Goal: Task Accomplishment & Management: Complete application form

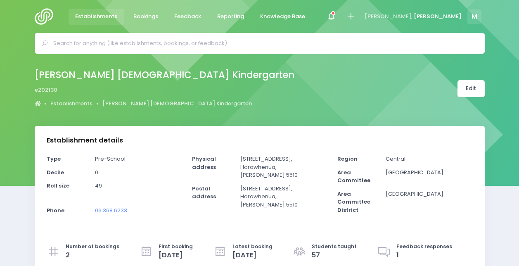
select select "5"
click at [470, 90] on link "Edit" at bounding box center [470, 88] width 27 height 17
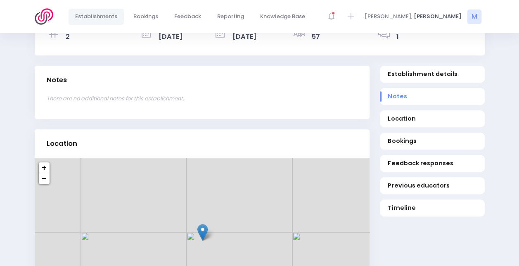
scroll to position [219, 0]
click at [408, 140] on span "Bookings" at bounding box center [432, 140] width 89 height 9
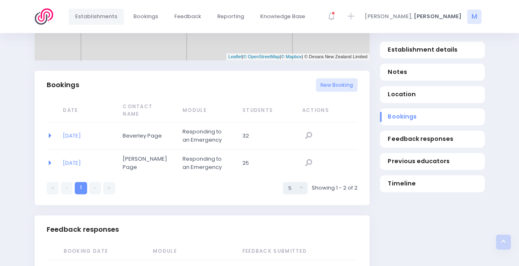
scroll to position [510, 0]
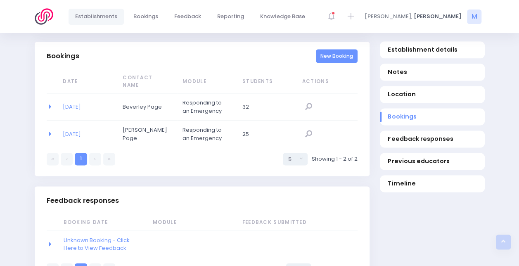
click at [327, 56] on link "New Booking" at bounding box center [337, 56] width 42 height 14
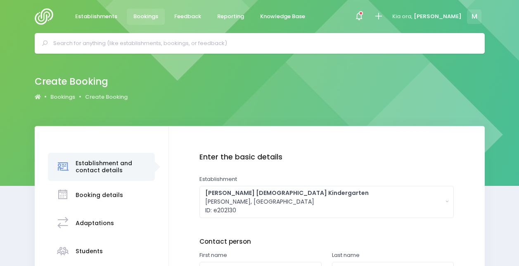
scroll to position [126, 0]
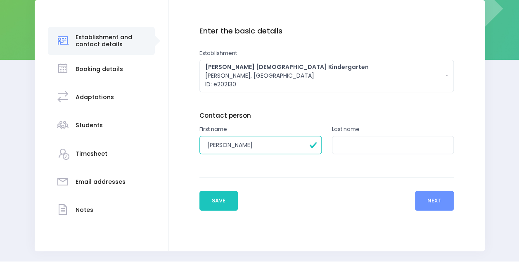
type input "Glennis"
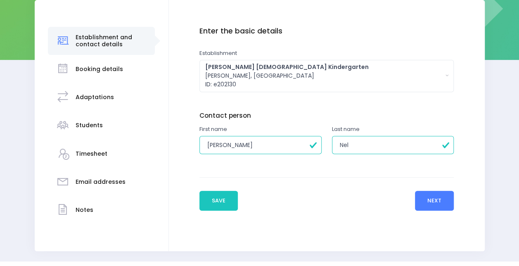
type input "Nel"
click at [437, 202] on button "Next" at bounding box center [434, 201] width 39 height 20
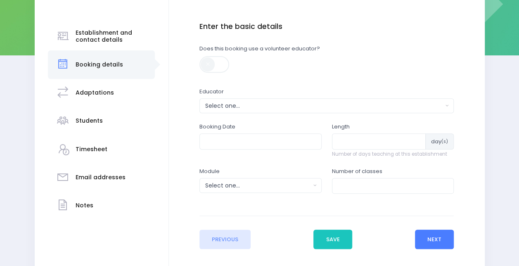
scroll to position [140, 0]
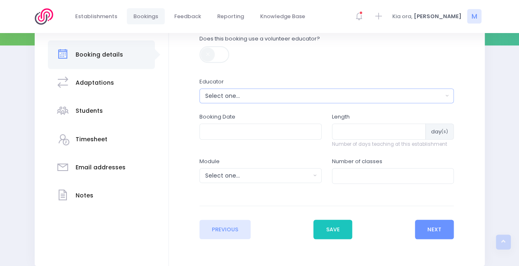
click at [243, 92] on div "Select one..." at bounding box center [324, 96] width 238 height 9
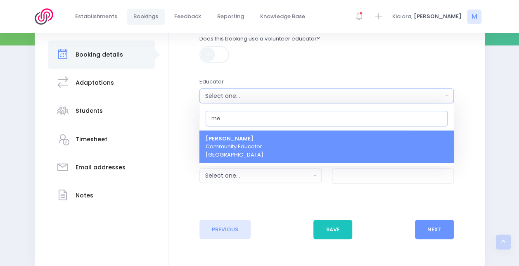
type input "me"
click at [218, 135] on span "Megan Lawton Community Educator Central Region" at bounding box center [235, 147] width 58 height 24
select select "399566"
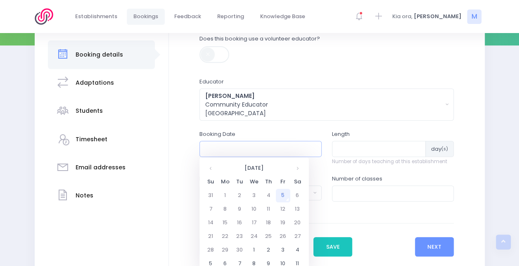
click at [262, 149] on input "text" at bounding box center [260, 149] width 122 height 16
click at [284, 222] on td "19" at bounding box center [283, 223] width 14 height 14
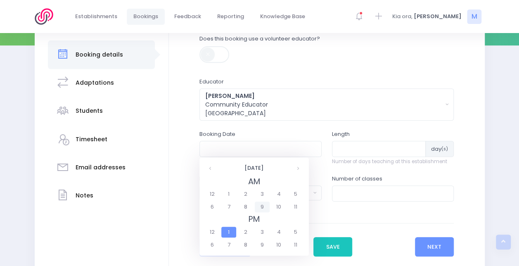
click at [263, 207] on span "9" at bounding box center [262, 206] width 14 height 11
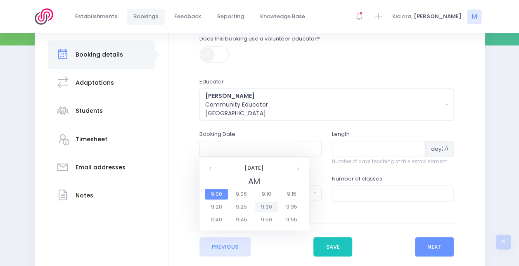
click at [270, 206] on span "9:30" at bounding box center [266, 206] width 23 height 11
type input "19/09/2025 09:30 AM"
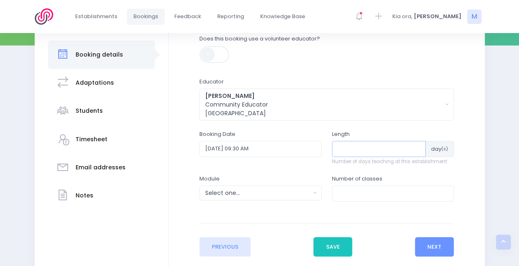
click at [349, 145] on input "number" at bounding box center [379, 149] width 94 height 16
type input "1"
click at [353, 187] on input "number" at bounding box center [393, 193] width 122 height 16
type input "1"
click at [276, 190] on div "Select one..." at bounding box center [257, 193] width 105 height 9
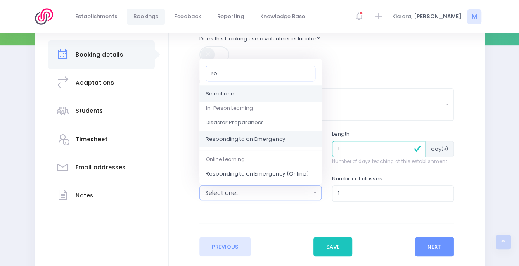
type input "re"
click at [262, 140] on span "Responding to an Emergency" at bounding box center [246, 139] width 80 height 8
select select "Responding to an Emergency"
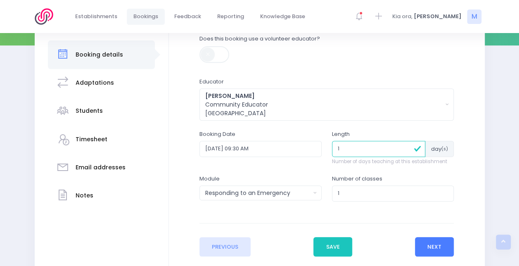
click at [437, 244] on button "Next" at bounding box center [434, 247] width 39 height 20
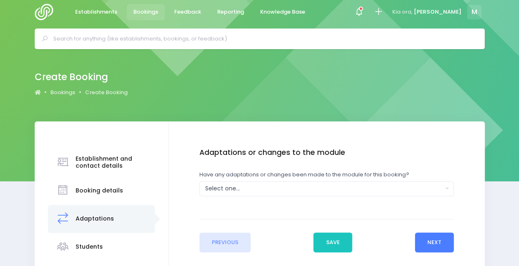
scroll to position [10, 0]
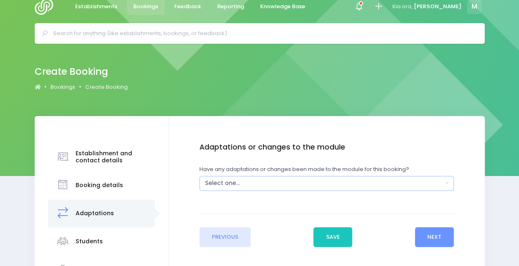
click at [283, 185] on div "Select one..." at bounding box center [324, 183] width 238 height 9
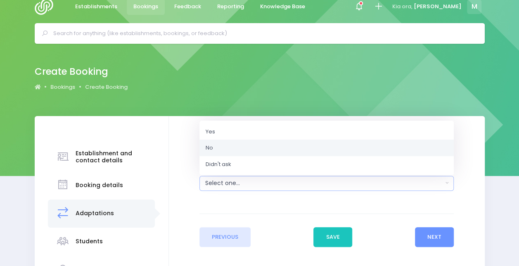
click at [241, 148] on link "No" at bounding box center [326, 148] width 254 height 17
select select "No"
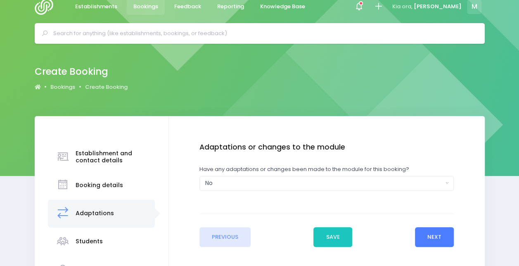
click at [429, 237] on button "Next" at bounding box center [434, 237] width 39 height 20
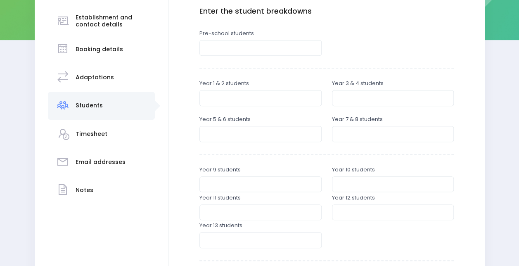
scroll to position [153, 0]
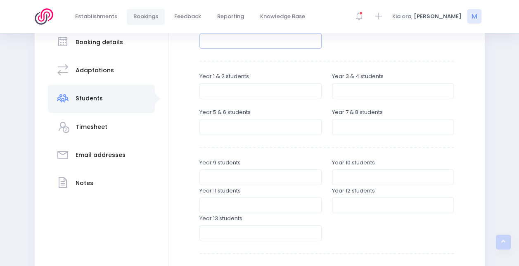
click at [277, 43] on input "number" at bounding box center [260, 41] width 122 height 16
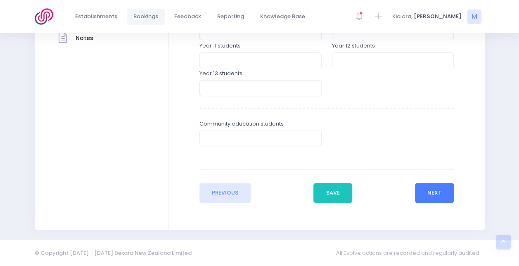
type input "30"
click at [440, 196] on button "Next" at bounding box center [434, 193] width 39 height 20
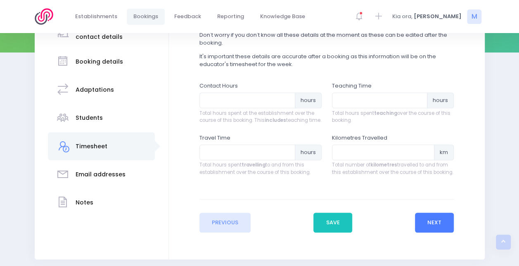
scroll to position [135, 0]
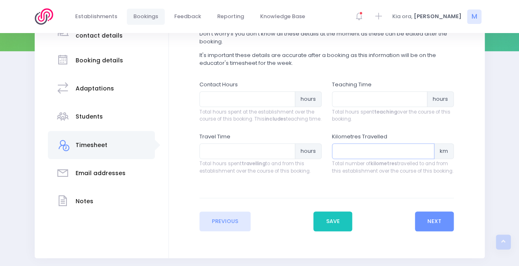
click at [379, 157] on input "number" at bounding box center [383, 151] width 103 height 16
type input "13.2"
click at [249, 152] on input "number" at bounding box center [247, 151] width 96 height 16
type input ".3"
click at [353, 97] on input "number" at bounding box center [380, 99] width 96 height 16
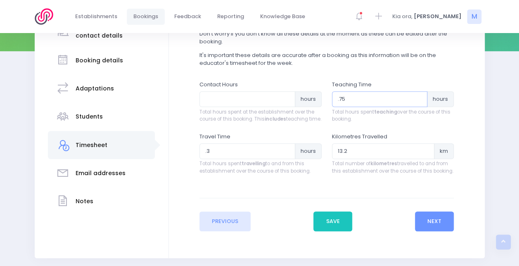
type input ".75"
click at [269, 98] on input "number" at bounding box center [247, 99] width 96 height 16
type input "1"
click at [434, 225] on button "Next" at bounding box center [434, 221] width 39 height 20
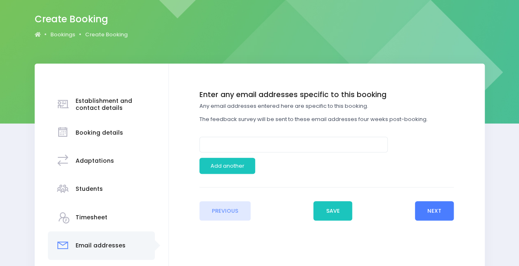
scroll to position [63, 0]
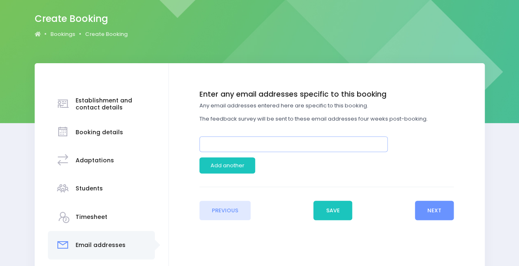
click at [285, 147] on input "email" at bounding box center [293, 144] width 188 height 16
click at [242, 145] on input "office@" at bounding box center [293, 144] width 188 height 16
paste input "levinbaptistkindy.org.nz"
type input "office@levinbaptistkindy.org.nz"
click at [440, 212] on button "Next" at bounding box center [434, 211] width 39 height 20
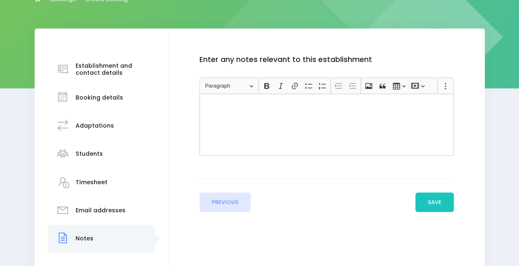
scroll to position [108, 0]
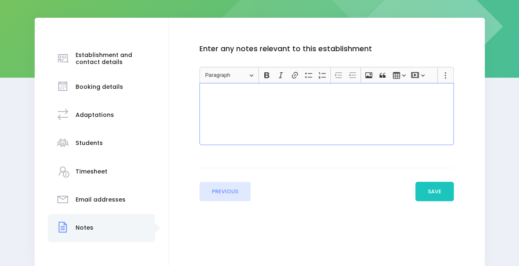
click at [362, 91] on p "Rich Text Editor, main" at bounding box center [326, 92] width 247 height 8
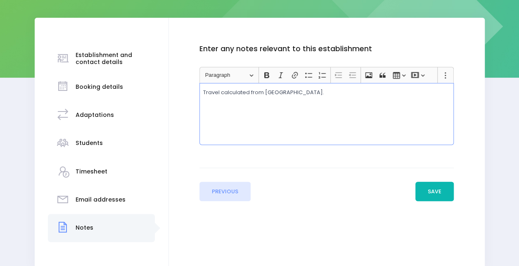
click at [437, 189] on button "Save" at bounding box center [434, 192] width 39 height 20
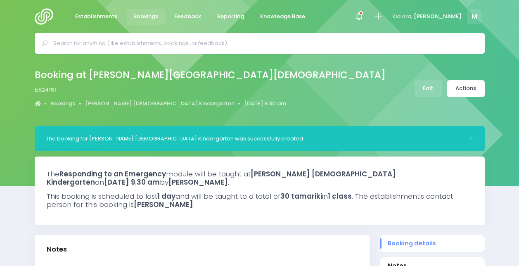
select select "5"
click at [465, 88] on link "Actions" at bounding box center [466, 88] width 38 height 17
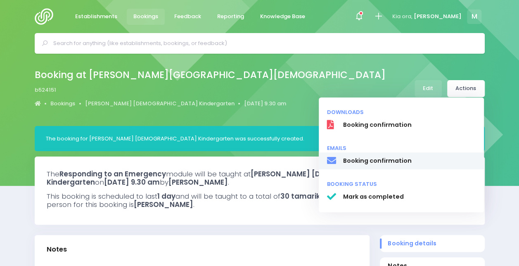
click at [393, 159] on span "Booking confirmation" at bounding box center [409, 160] width 133 height 9
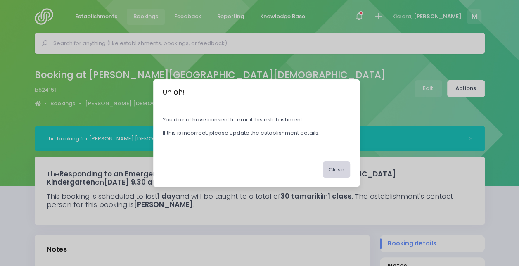
click at [334, 173] on button "Close" at bounding box center [336, 169] width 27 height 16
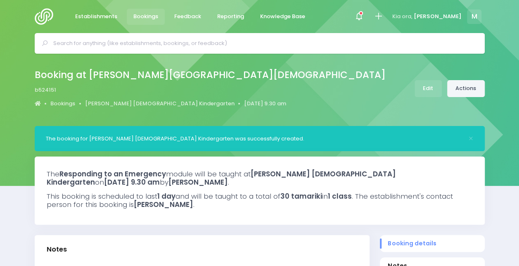
click at [474, 87] on link "Actions" at bounding box center [466, 88] width 38 height 17
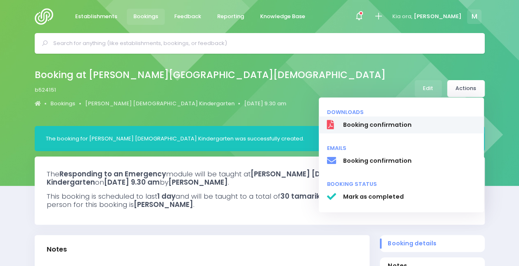
click at [388, 123] on span "Booking confirmation" at bounding box center [409, 125] width 133 height 9
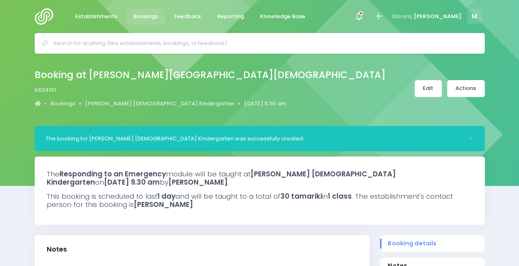
click at [436, 90] on link "Edit" at bounding box center [428, 88] width 27 height 17
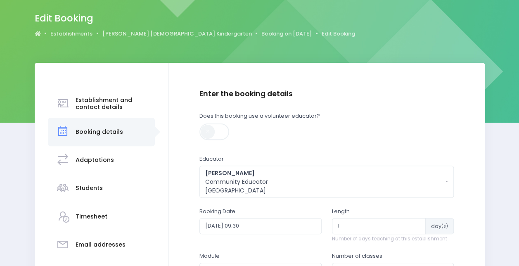
scroll to position [71, 0]
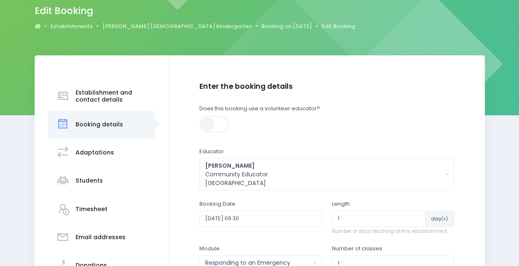
click at [251, 230] on div "Booking Date 2025-09-19 09:30" at bounding box center [260, 222] width 133 height 45
click at [251, 223] on input "2025-09-19 09:30" at bounding box center [260, 219] width 122 height 16
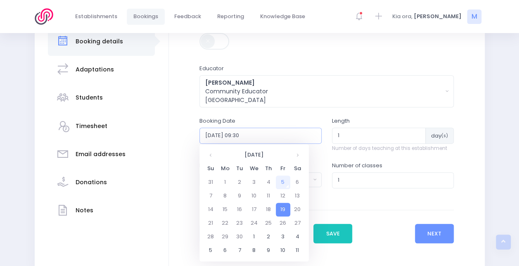
scroll to position [156, 0]
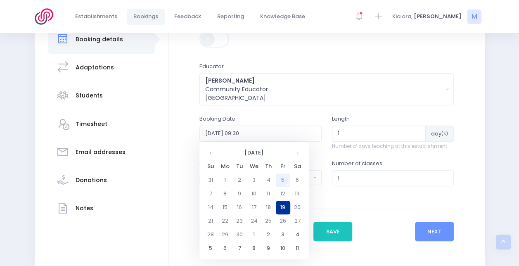
click at [282, 207] on td "19" at bounding box center [283, 208] width 14 height 14
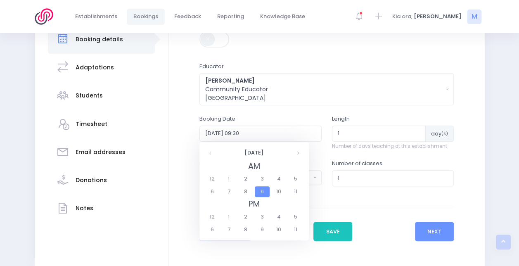
click at [259, 187] on span "9" at bounding box center [262, 191] width 14 height 11
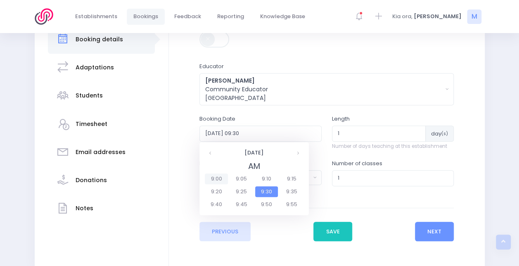
click at [217, 179] on span "9:00" at bounding box center [216, 178] width 23 height 11
type input "[DATE] 09:00"
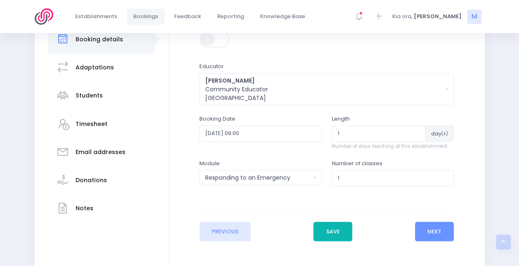
click at [328, 225] on button "Save" at bounding box center [332, 232] width 39 height 20
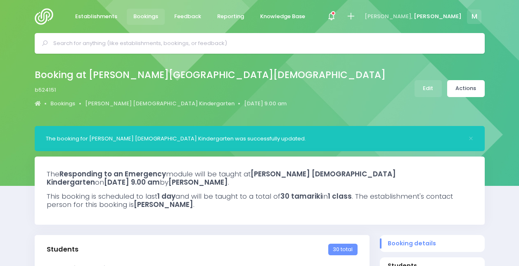
select select "5"
click at [419, 91] on link "Edit" at bounding box center [428, 88] width 27 height 17
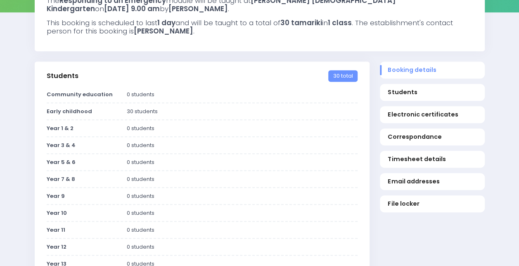
scroll to position [189, 0]
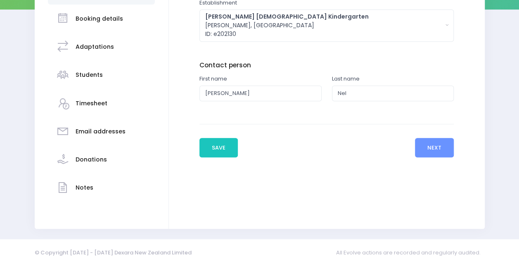
click at [100, 186] on div "Notes" at bounding box center [101, 188] width 91 height 20
click at [0, 0] on div "Rich Text Editor, main" at bounding box center [0, 0] width 0 height 0
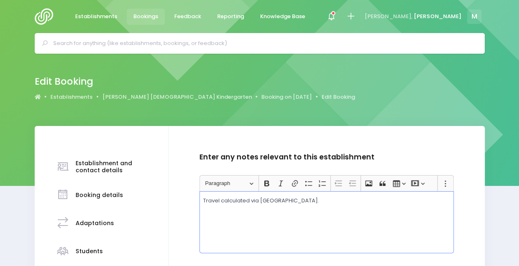
click at [279, 199] on p "Travel calculated via ohau school." at bounding box center [326, 201] width 247 height 8
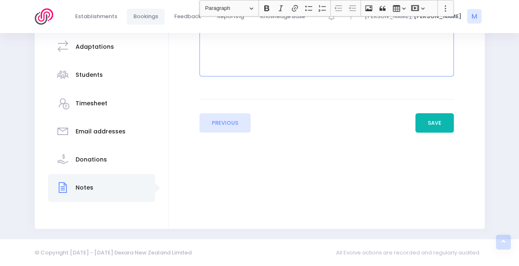
click at [429, 124] on button "Save" at bounding box center [434, 123] width 39 height 20
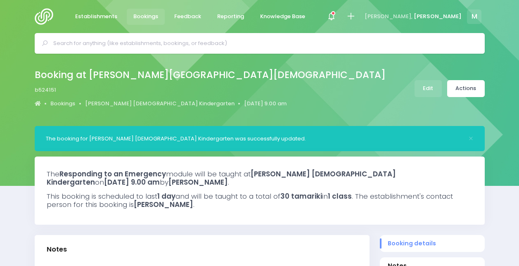
select select "5"
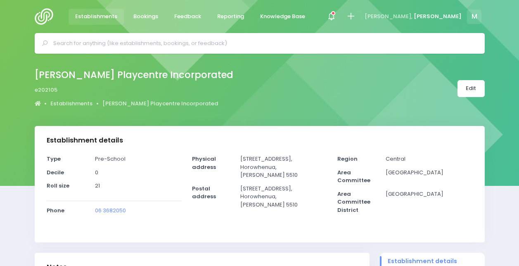
select select "5"
drag, startPoint x: 110, startPoint y: 207, endPoint x: 92, endPoint y: 206, distance: 18.2
click at [92, 206] on div "06 3682050" at bounding box center [138, 213] width 97 height 14
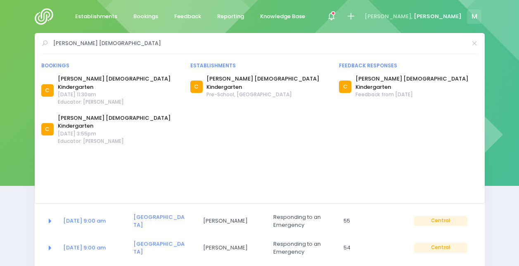
select select "5"
